Goal: Transaction & Acquisition: Purchase product/service

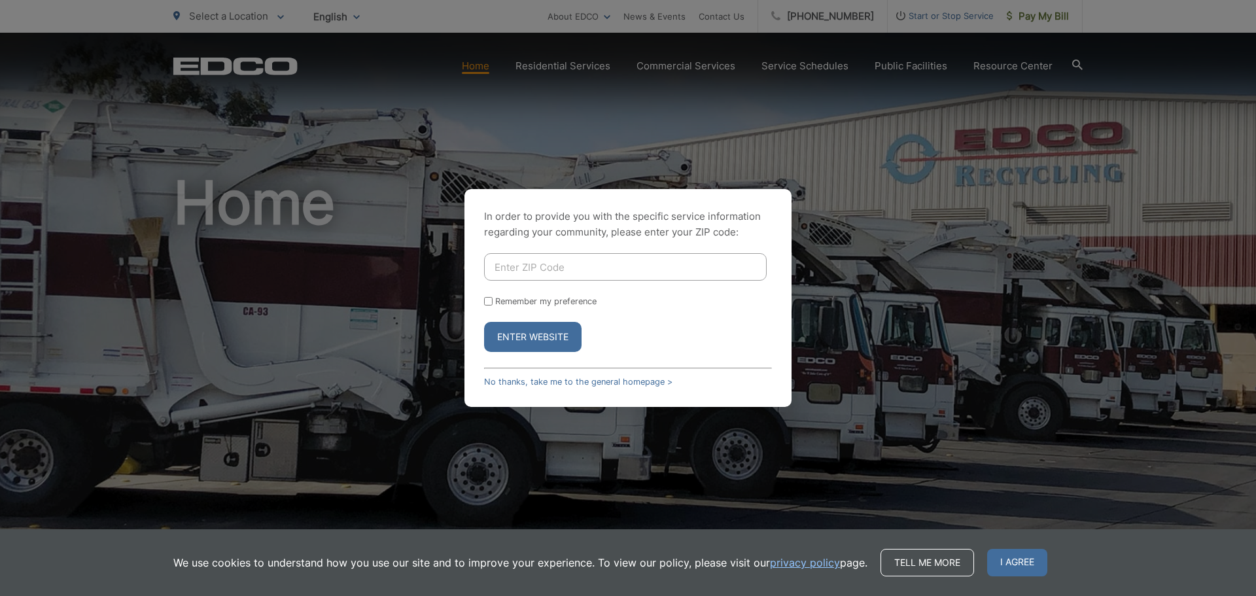
click at [596, 262] on input "Enter ZIP Code" at bounding box center [625, 266] width 283 height 27
click at [620, 262] on input "Enter ZIP Code" at bounding box center [625, 266] width 283 height 27
click at [557, 269] on input "Enter ZIP Code" at bounding box center [625, 266] width 283 height 27
type input "92081"
click at [553, 336] on button "Enter Website" at bounding box center [532, 337] width 97 height 30
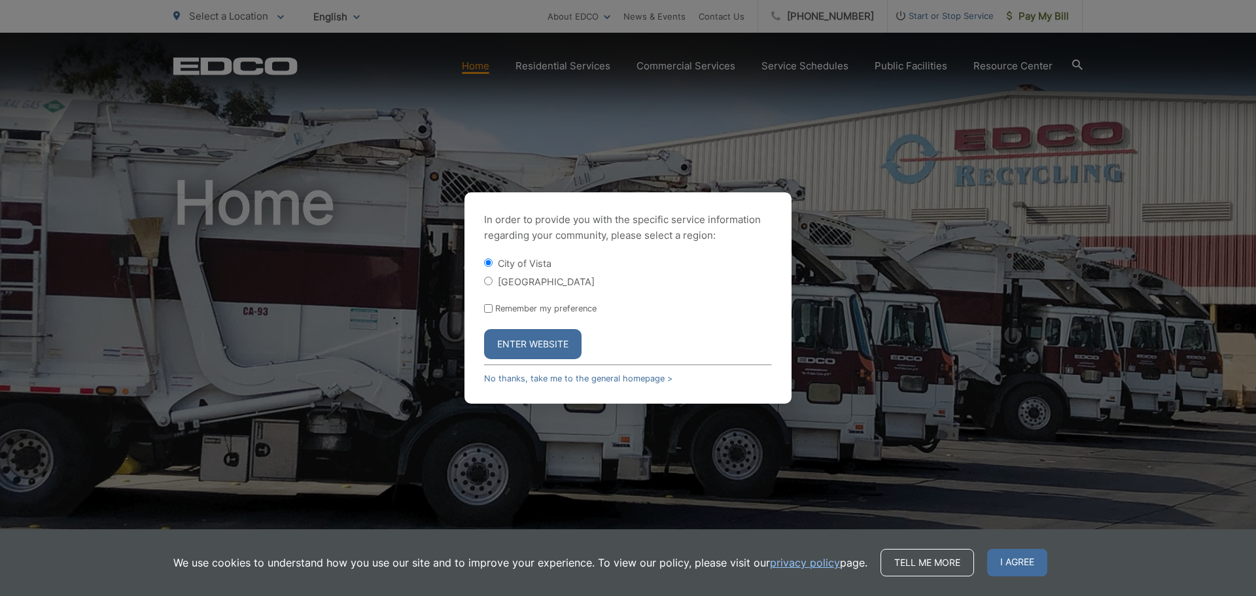
click at [539, 340] on button "Enter Website" at bounding box center [532, 344] width 97 height 30
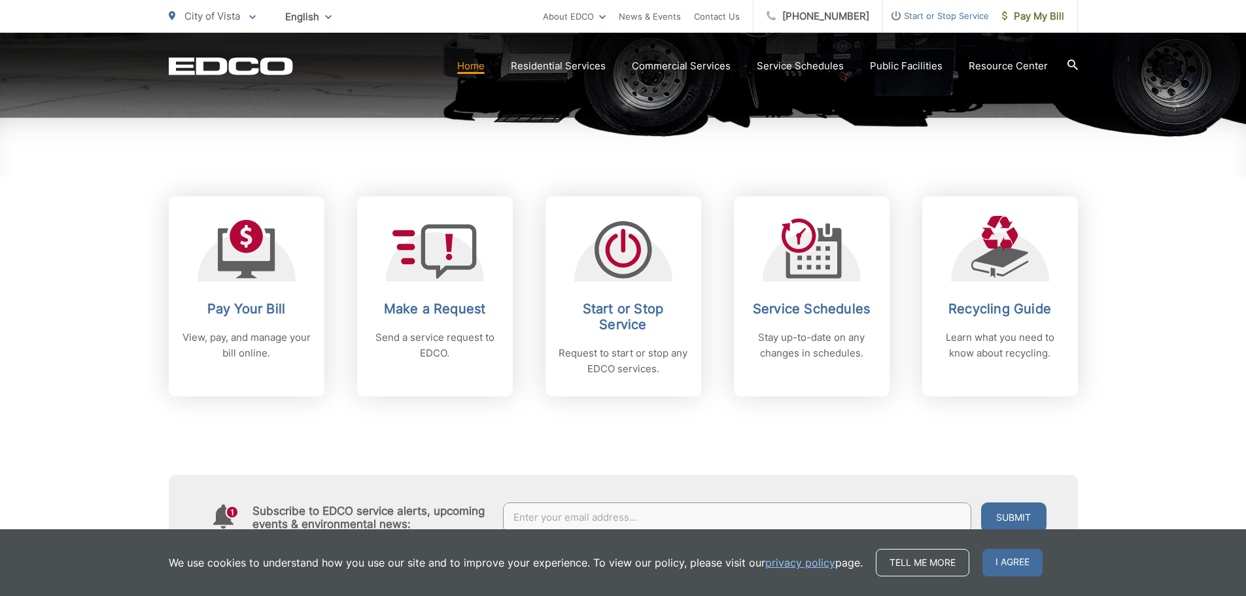
scroll to position [458, 0]
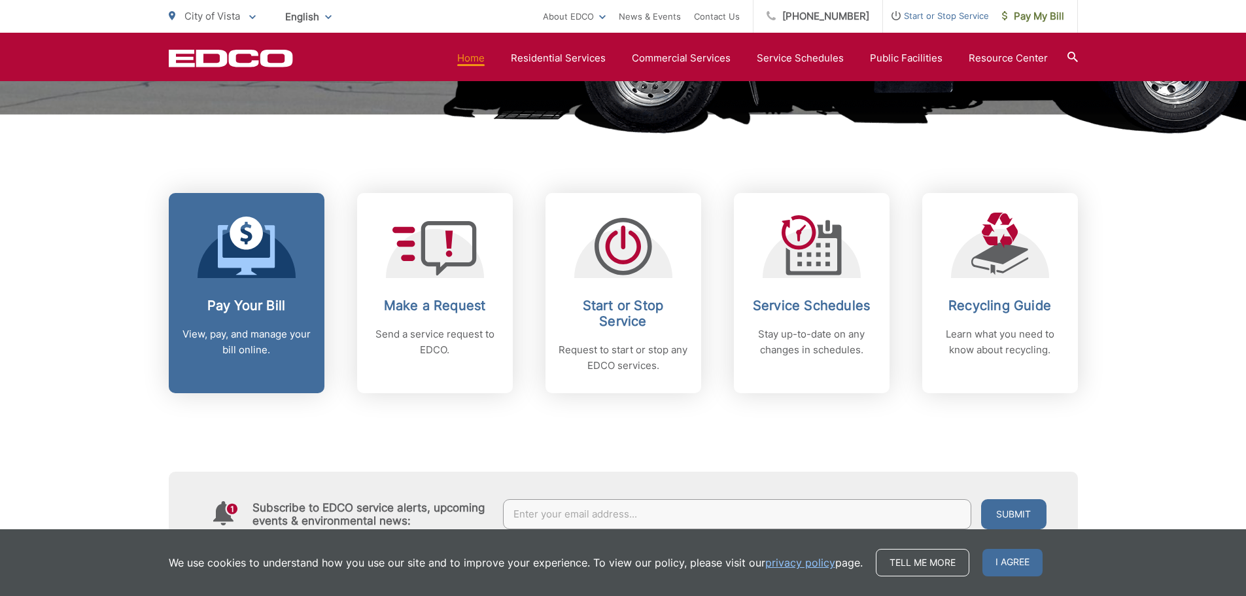
click at [277, 288] on link "Pay Your Bill View, pay, and manage your bill online." at bounding box center [247, 293] width 156 height 200
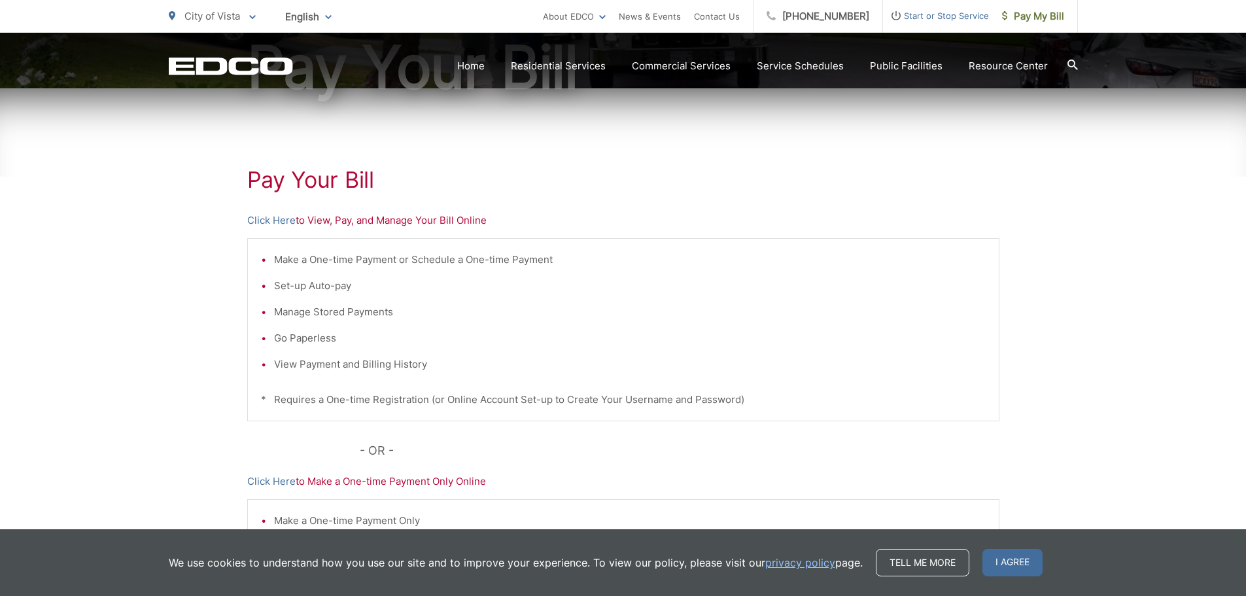
scroll to position [196, 0]
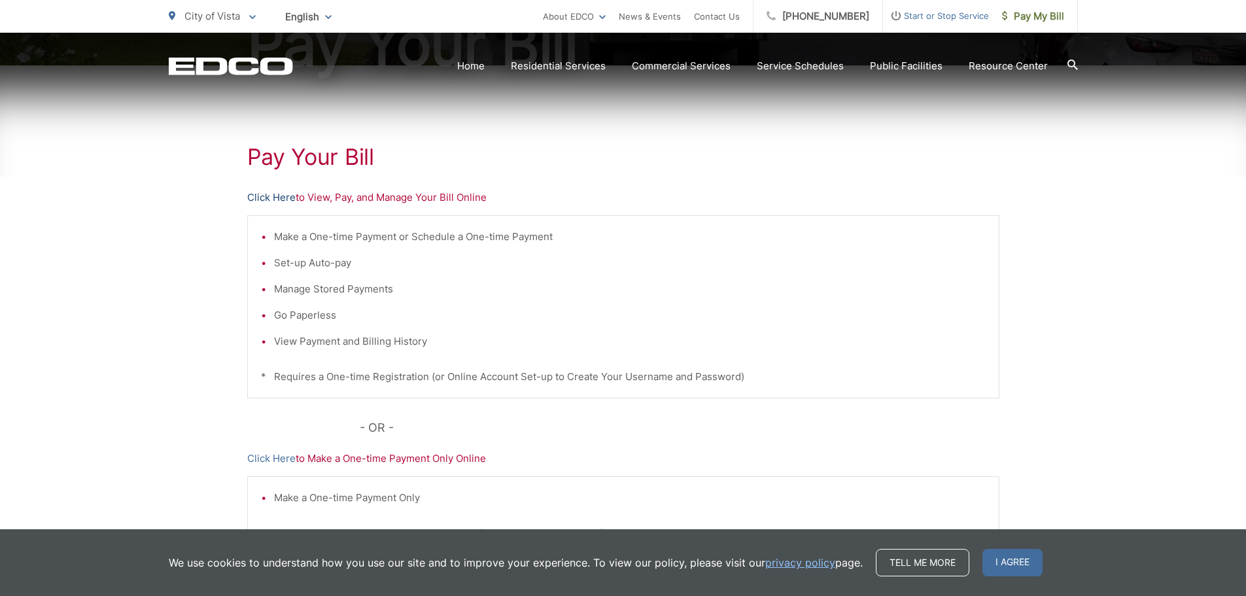
click at [267, 197] on link "Click Here" at bounding box center [271, 198] width 48 height 16
